Goal: Transaction & Acquisition: Purchase product/service

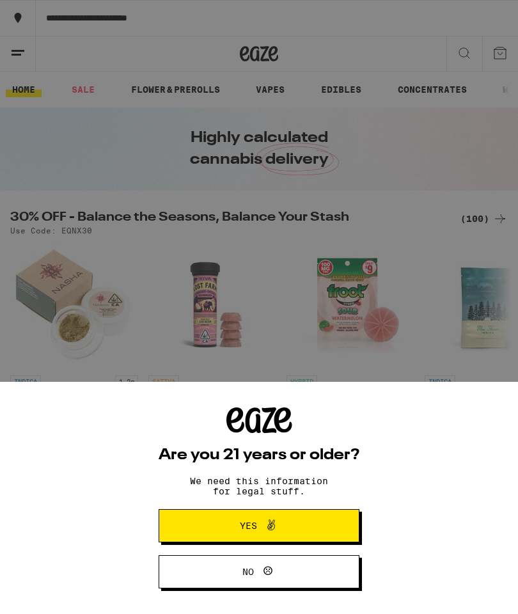
click at [311, 513] on button "Yes" at bounding box center [259, 525] width 201 height 33
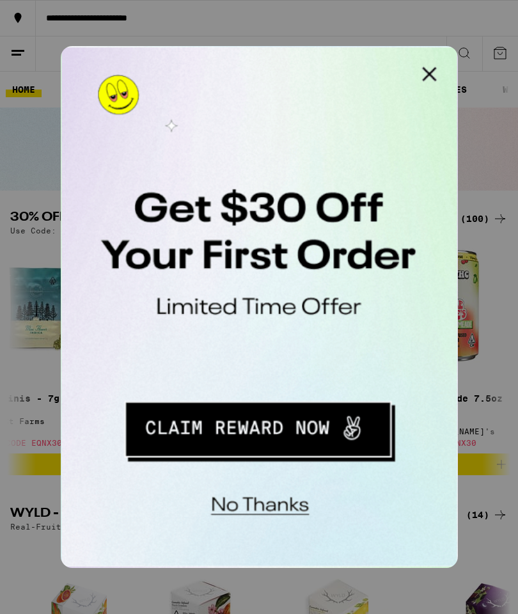
click at [227, 56] on button "Close Modal" at bounding box center [223, 60] width 26 height 26
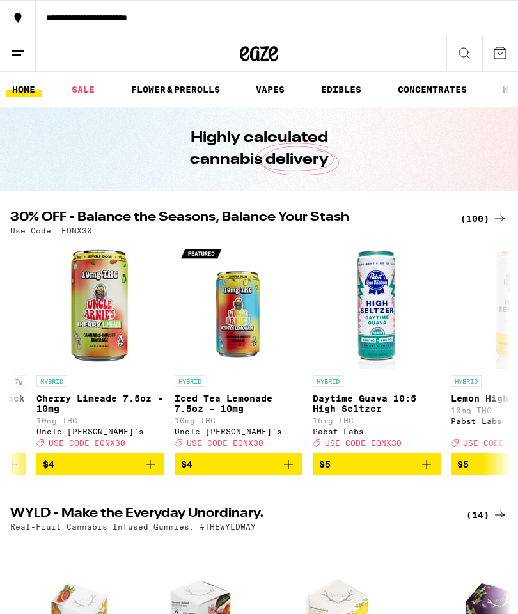
click at [481, 213] on div "(100)" at bounding box center [483, 218] width 47 height 15
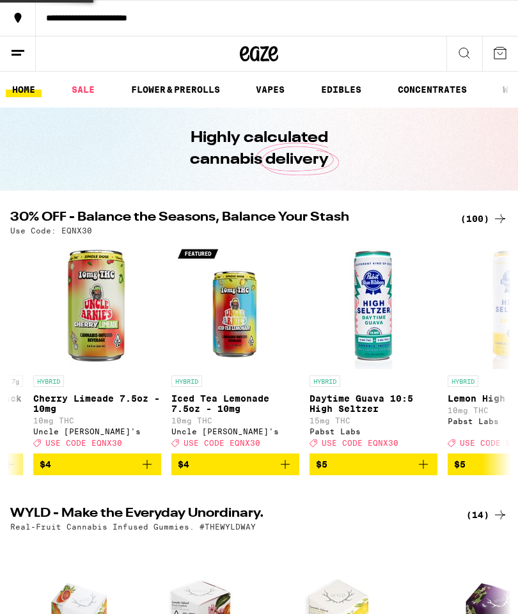
scroll to position [0, 807]
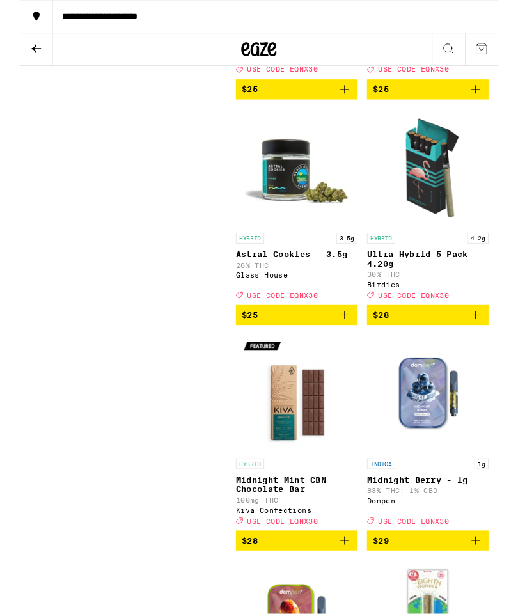
scroll to position [6229, 0]
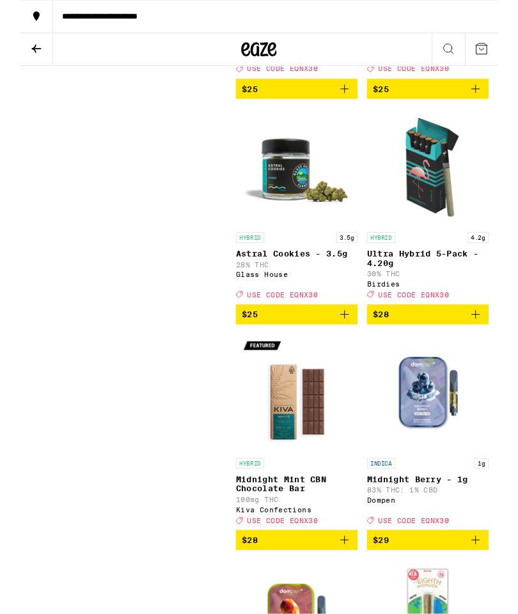
click at [489, 348] on icon "Add to bag" at bounding box center [493, 340] width 15 height 15
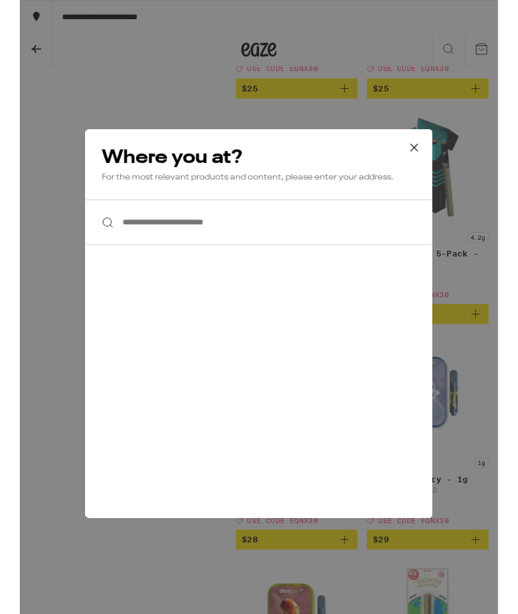
click at [432, 153] on icon at bounding box center [426, 159] width 19 height 19
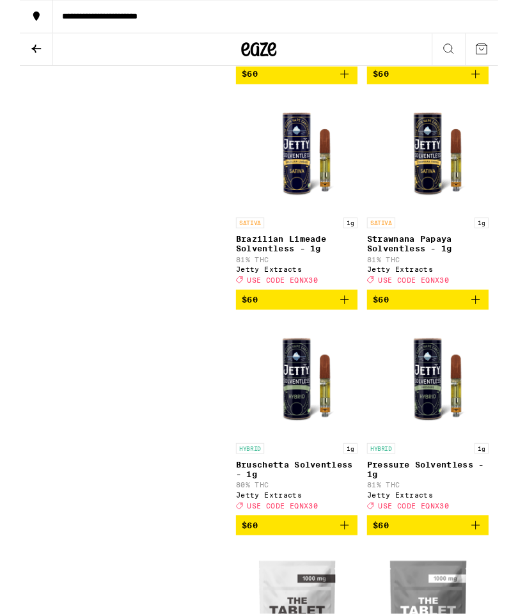
scroll to position [10849, 0]
